Goal: Register for event/course

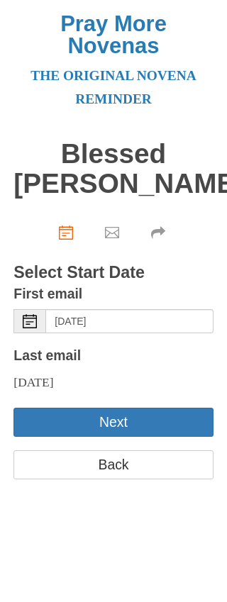
click at [140, 437] on button "Next" at bounding box center [112, 422] width 199 height 29
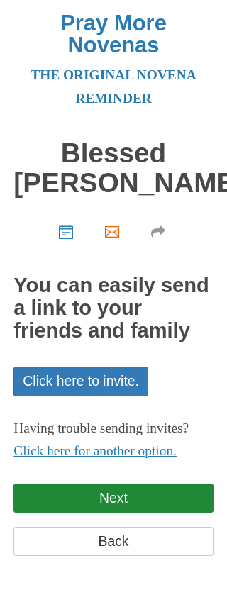
scroll to position [17, 0]
click at [128, 546] on link "Back" at bounding box center [112, 541] width 199 height 29
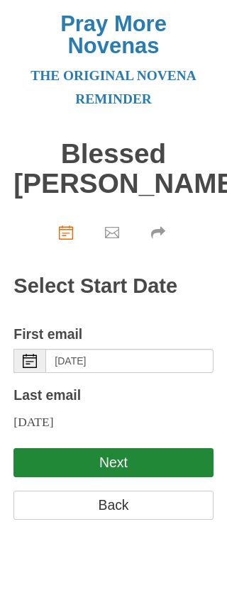
click at [193, 477] on button "Next" at bounding box center [112, 462] width 199 height 29
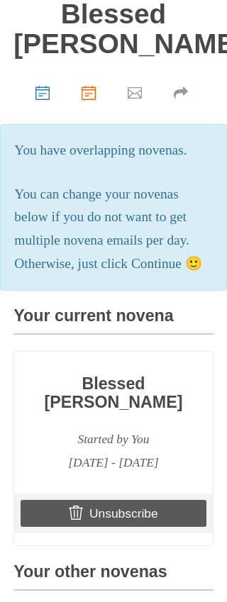
scroll to position [140, 0]
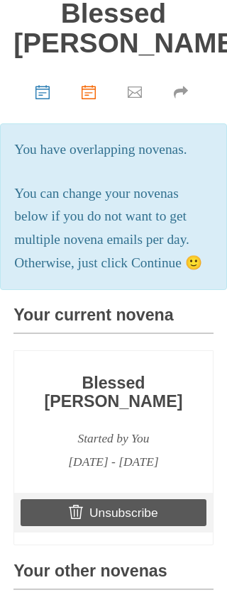
click at [179, 444] on div "Blessed Solanus Casey Novena Started by You August 28, 2025 - September 6, 2025" at bounding box center [113, 424] width 184 height 99
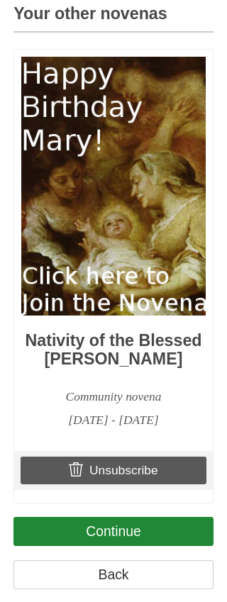
scroll to position [697, 0]
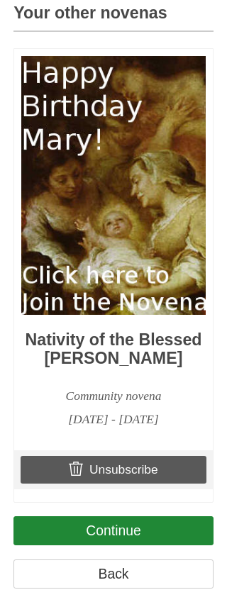
click at [109, 315] on img at bounding box center [113, 186] width 184 height 259
click at [144, 368] on h3 "Nativity of the Blessed Virgin Mary Novena" at bounding box center [113, 350] width 184 height 36
click at [132, 315] on img at bounding box center [113, 186] width 184 height 259
click at [91, 191] on img at bounding box center [113, 186] width 184 height 259
click at [121, 432] on div "August 30, 2025 - September 8, 2025" at bounding box center [113, 419] width 184 height 23
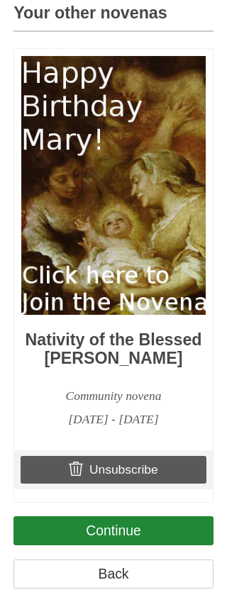
click at [118, 315] on img at bounding box center [113, 186] width 184 height 259
click at [112, 33] on h3 "Your other novenas" at bounding box center [112, 19] width 199 height 28
